Goal: Information Seeking & Learning: Learn about a topic

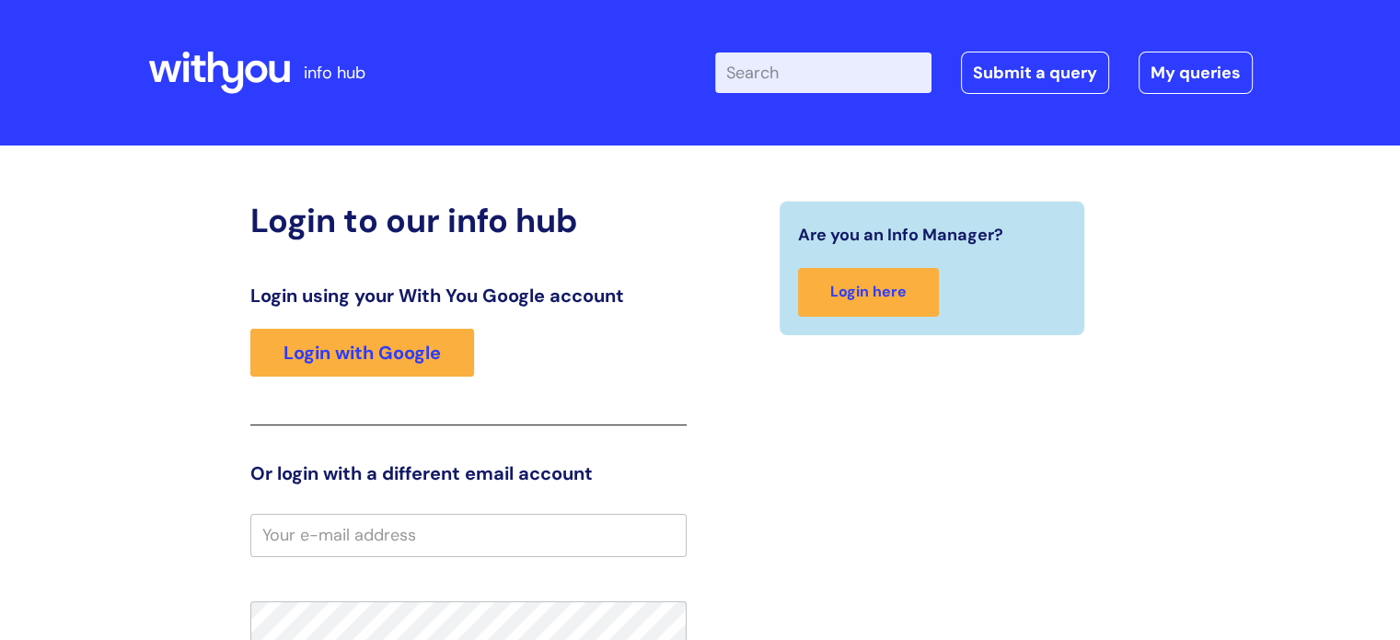
click at [795, 76] on input "Enter your search term here..." at bounding box center [823, 72] width 216 height 40
type input "expenses"
click button "Search" at bounding box center [0, 0] width 0 height 0
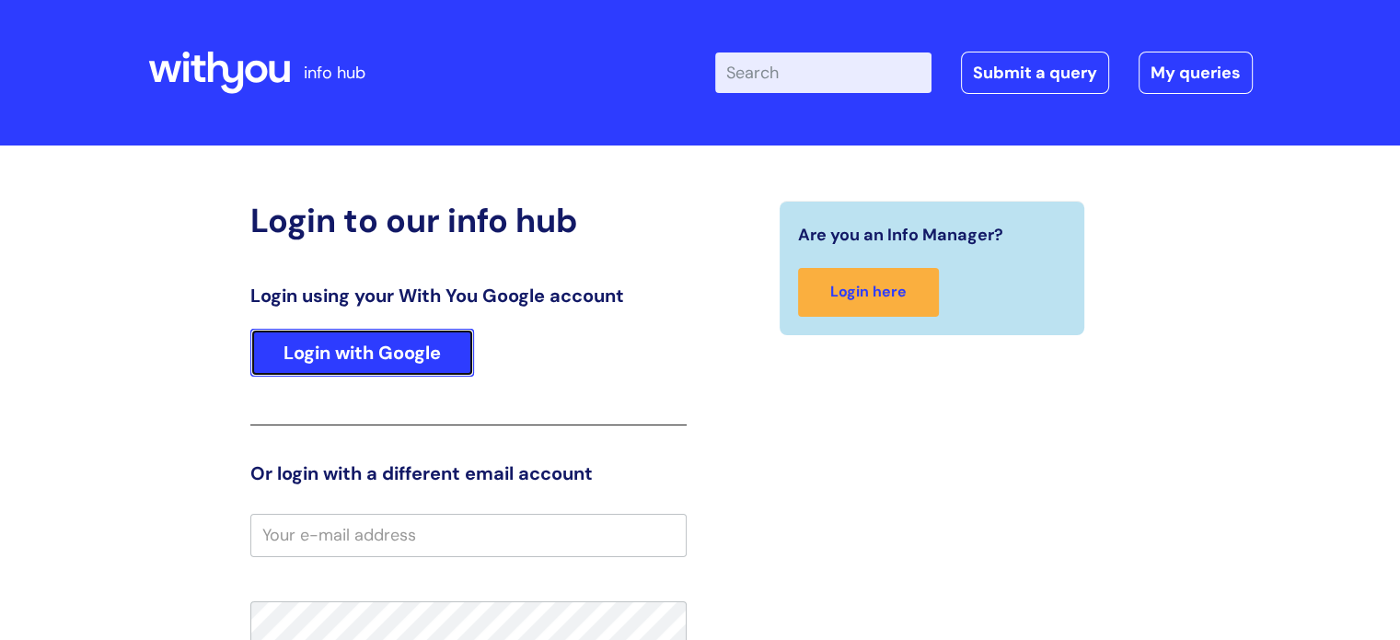
click at [412, 341] on link "Login with Google" at bounding box center [362, 353] width 224 height 48
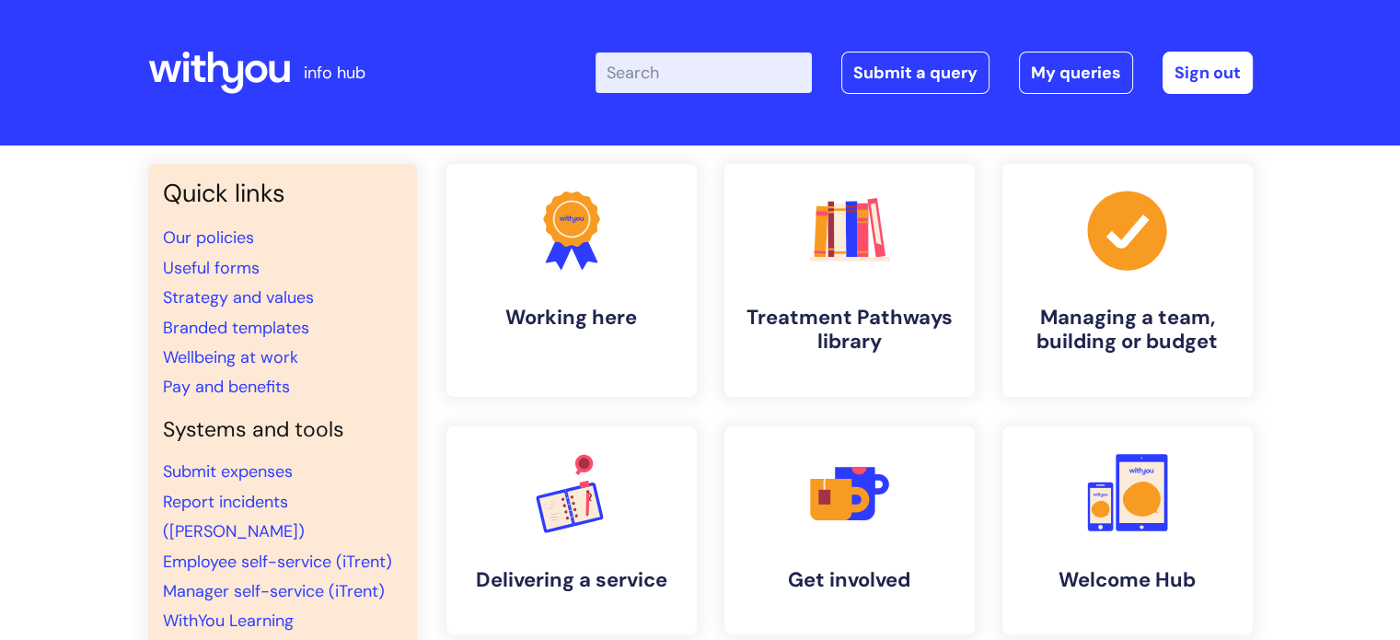
click at [758, 71] on input "Enter your search term here..." at bounding box center [703, 72] width 216 height 40
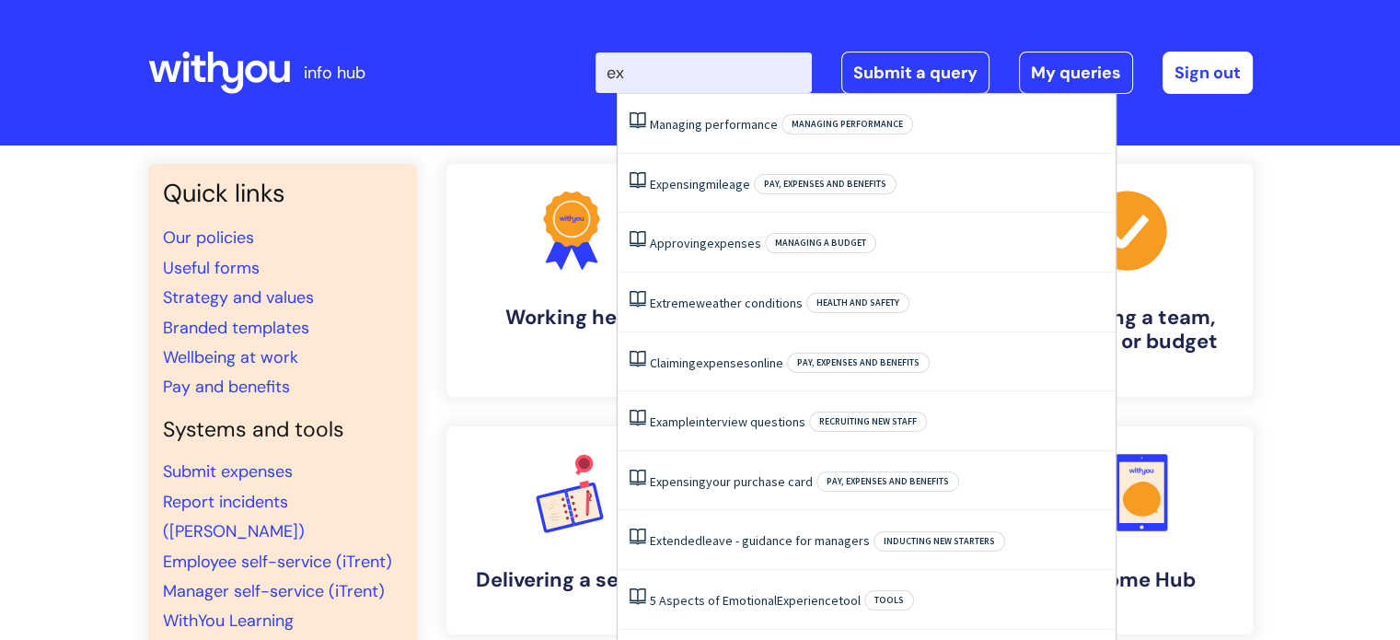
type input "exp"
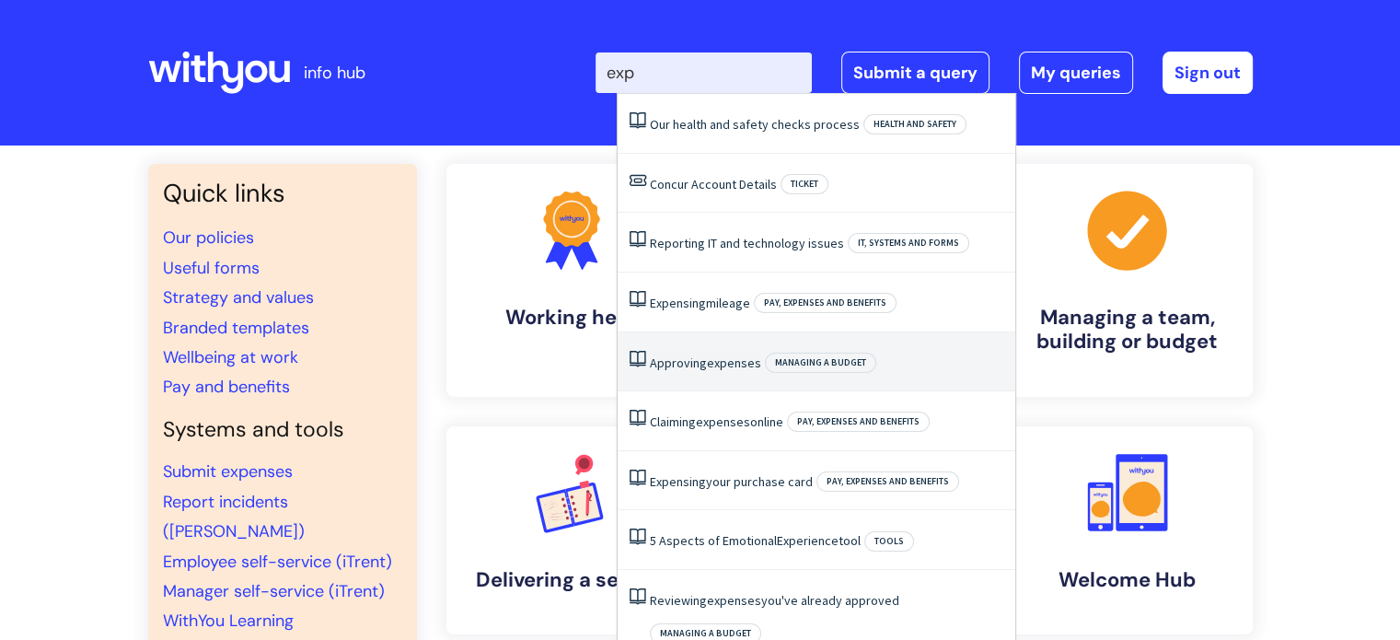
click at [703, 354] on link "Approving expenses" at bounding box center [705, 362] width 111 height 17
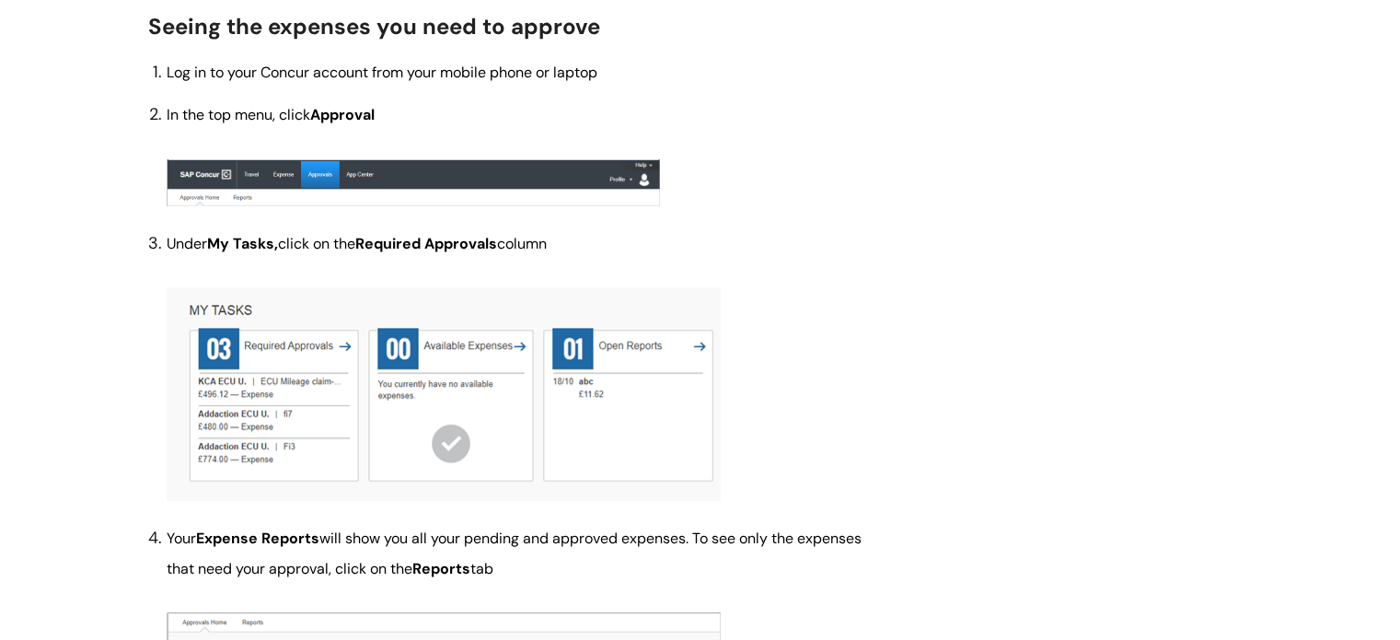
scroll to position [460, 0]
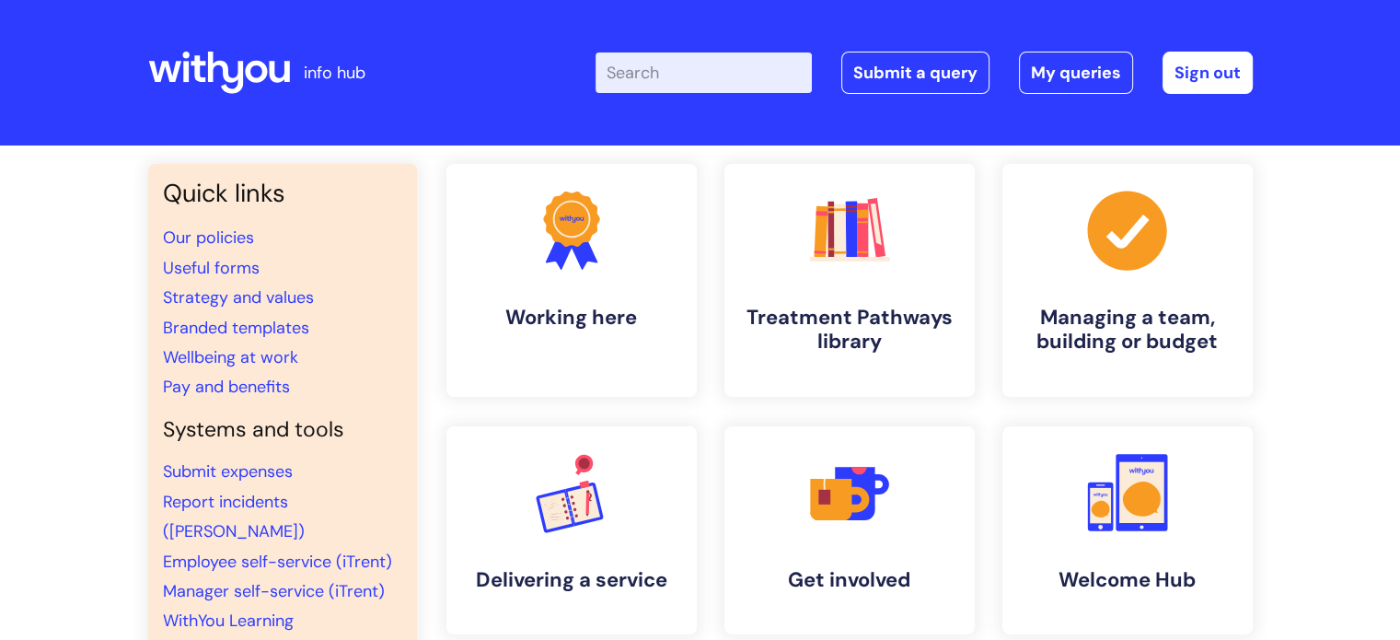
click at [692, 76] on input "Enter your search term here..." at bounding box center [703, 72] width 216 height 40
type input "expense"
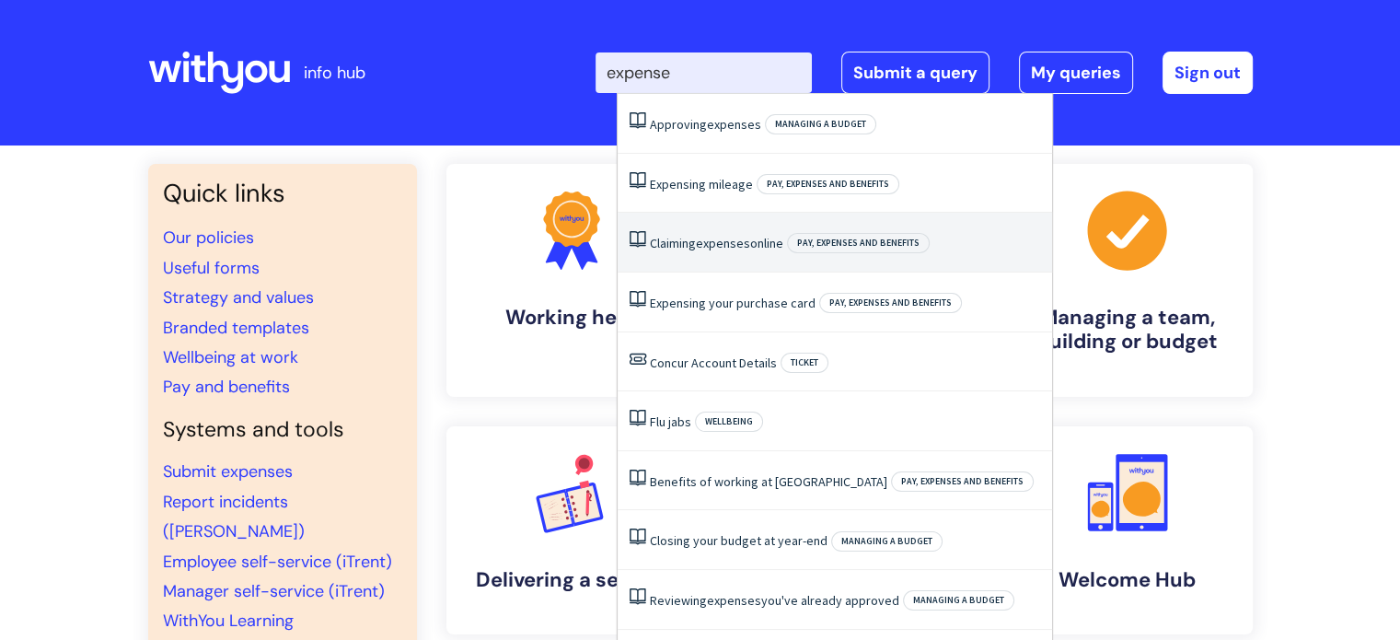
click at [732, 235] on span "expenses" at bounding box center [723, 243] width 54 height 17
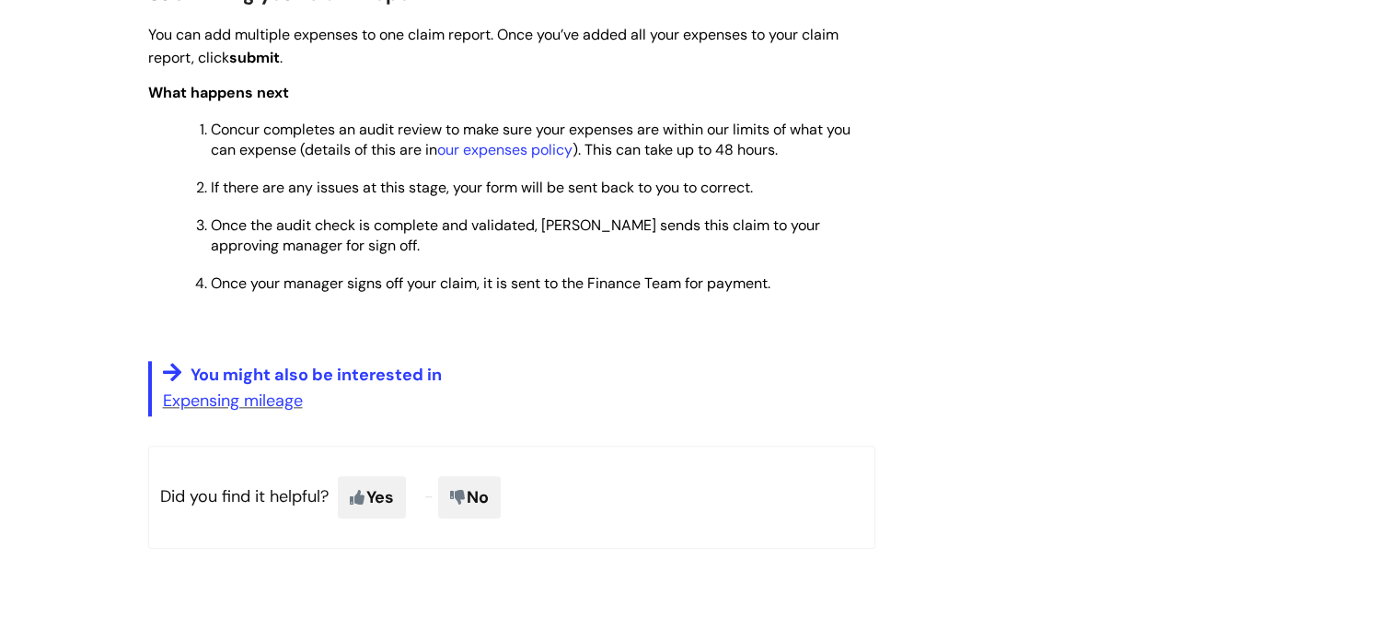
scroll to position [2025, 0]
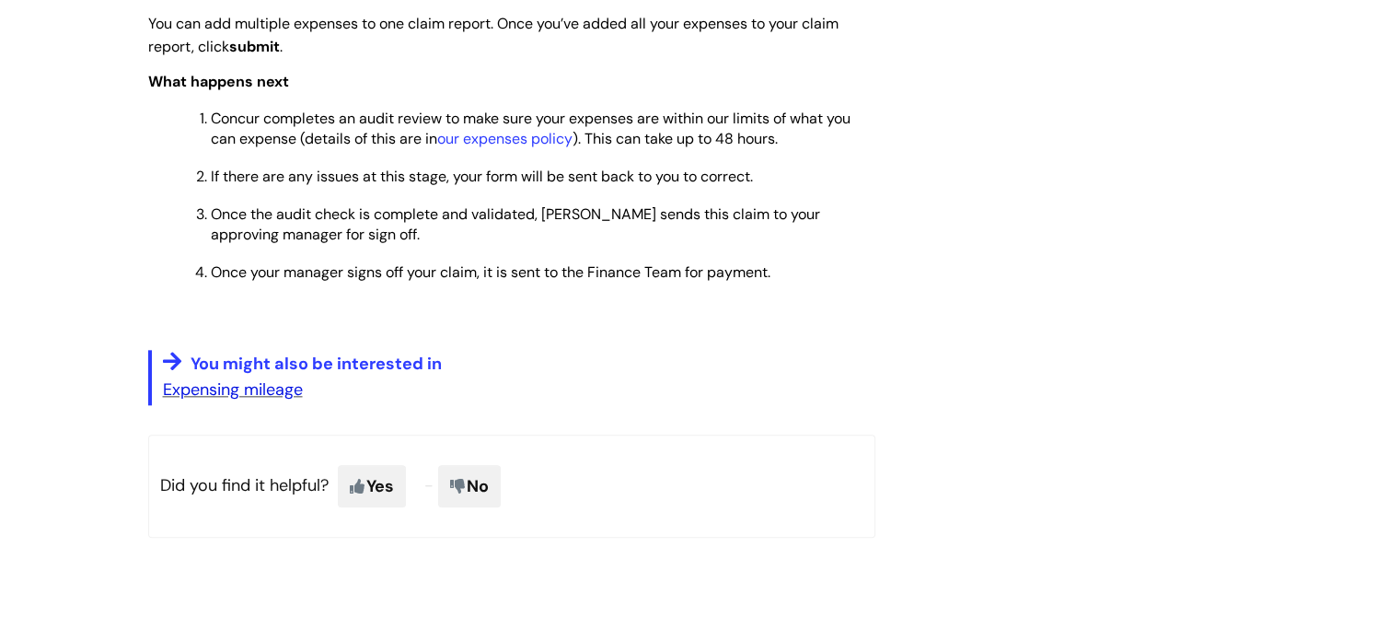
click at [264, 400] on link "Expensing mileage" at bounding box center [233, 389] width 140 height 22
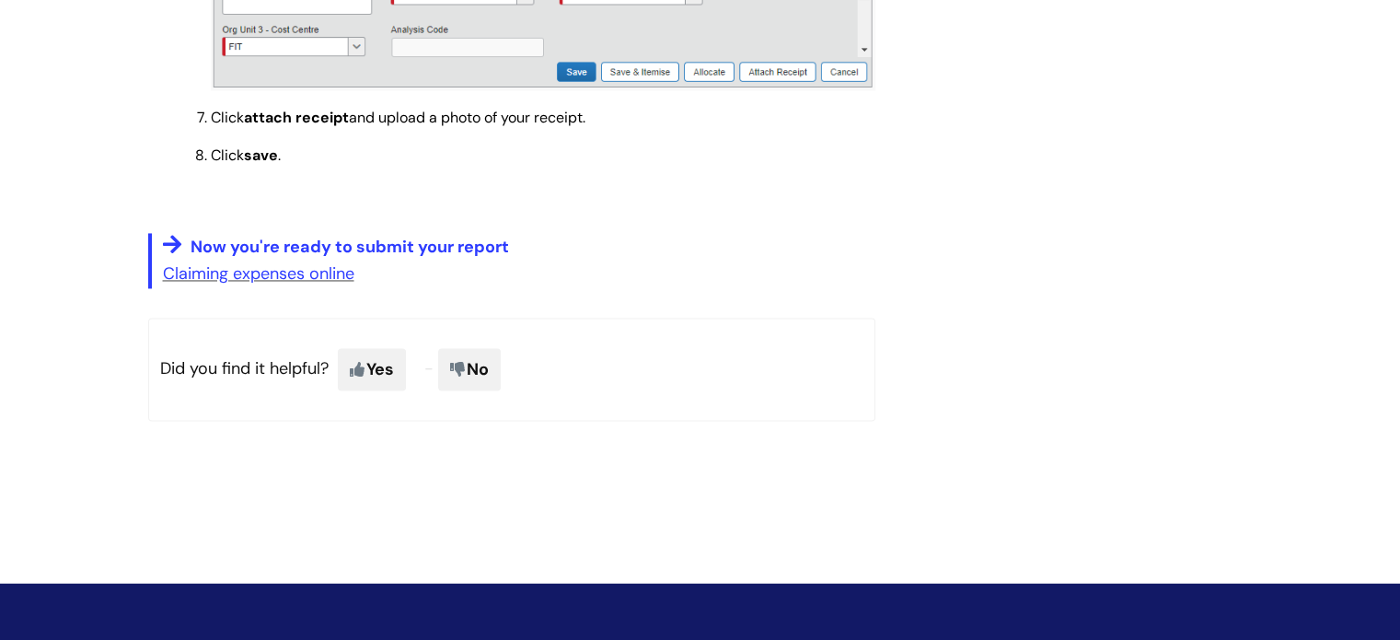
scroll to position [2836, 0]
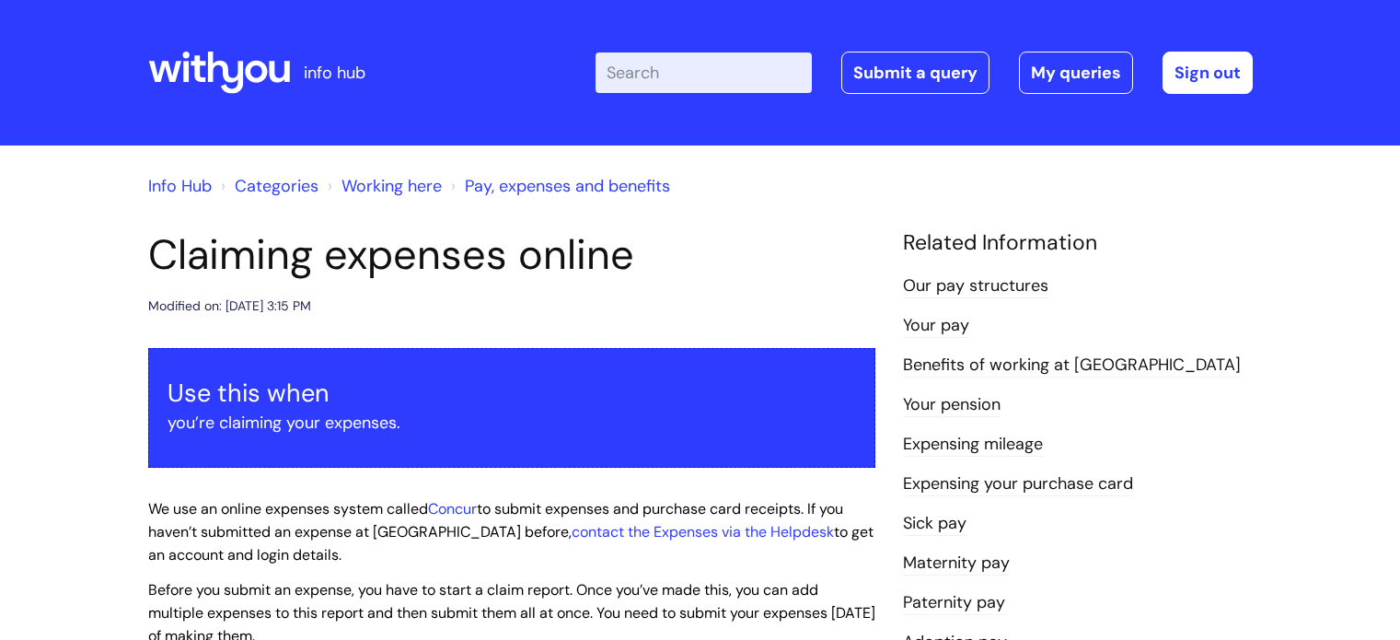
scroll to position [2025, 0]
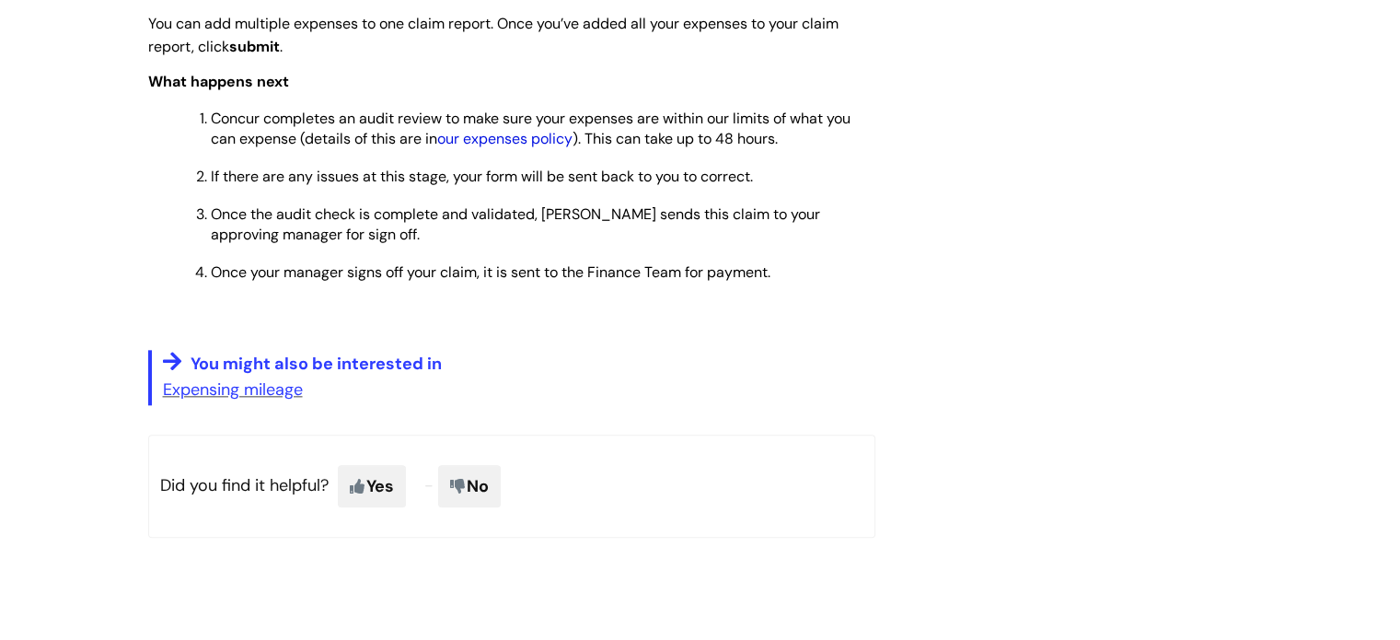
click at [491, 143] on link "our expenses policy" at bounding box center [504, 138] width 135 height 19
